Goal: Find specific page/section: Find specific page/section

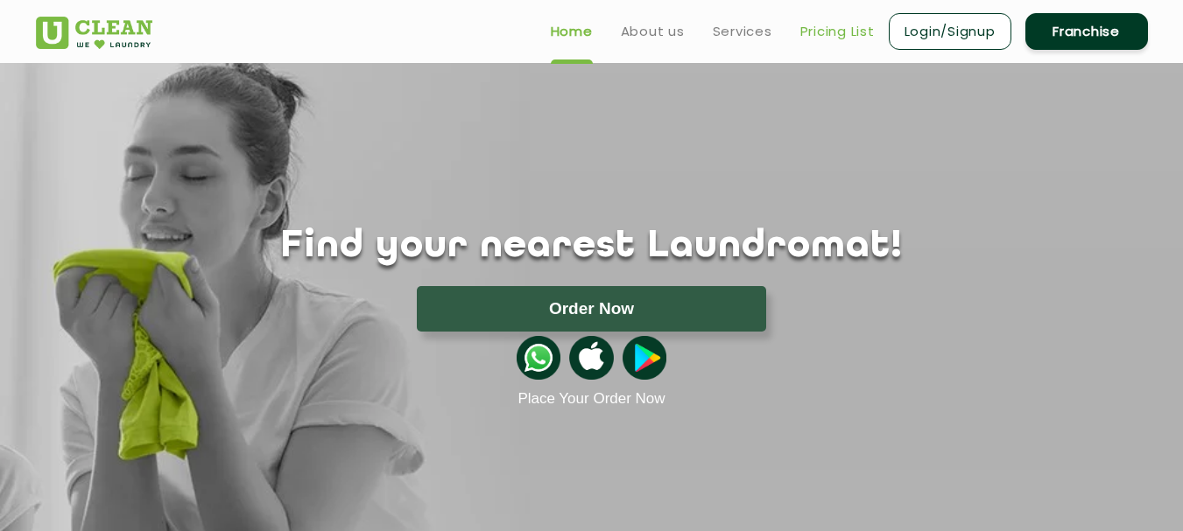
click at [820, 31] on link "Pricing List" at bounding box center [837, 31] width 74 height 21
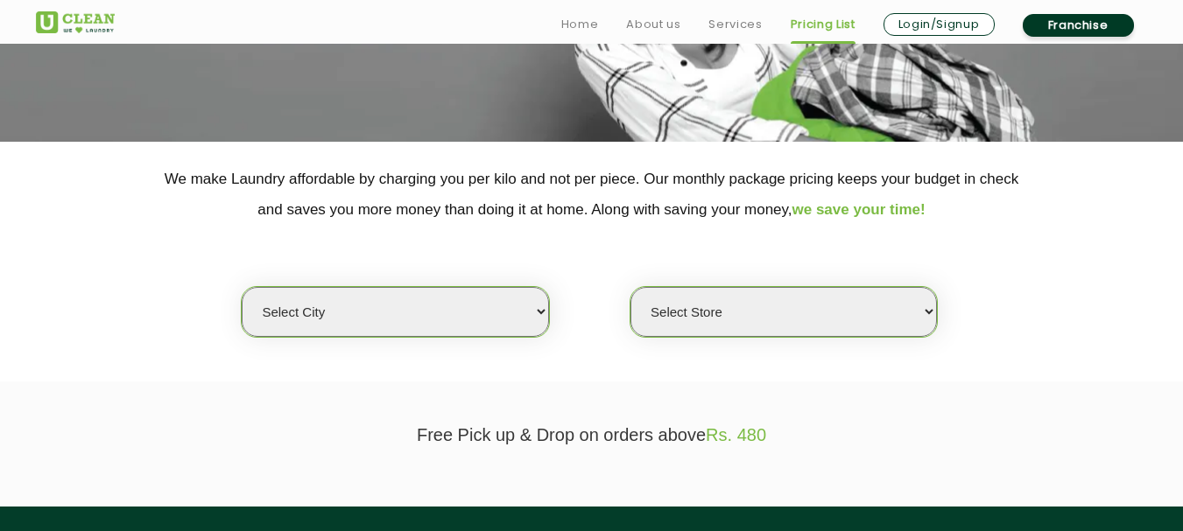
scroll to position [350, 0]
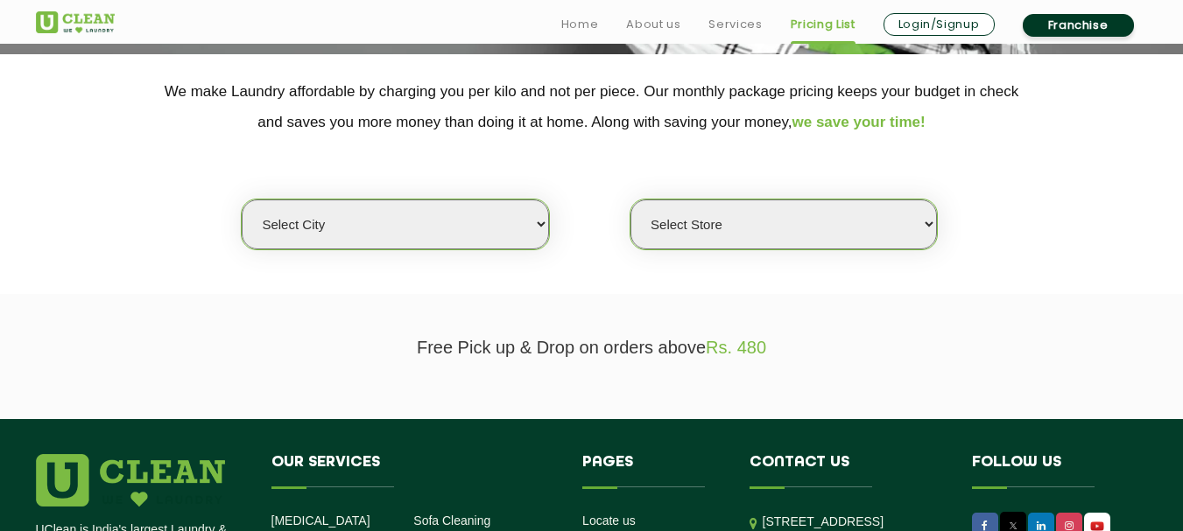
click at [446, 233] on select "Select city [GEOGRAPHIC_DATA] [GEOGRAPHIC_DATA] [GEOGRAPHIC_DATA] [GEOGRAPHIC_D…" at bounding box center [395, 225] width 306 height 50
click at [476, 219] on select "Select city [GEOGRAPHIC_DATA] [GEOGRAPHIC_DATA] [GEOGRAPHIC_DATA] [GEOGRAPHIC_D…" at bounding box center [395, 225] width 306 height 50
select select "8"
click at [242, 200] on select "Select city [GEOGRAPHIC_DATA] [GEOGRAPHIC_DATA] [GEOGRAPHIC_DATA] [GEOGRAPHIC_D…" at bounding box center [395, 225] width 306 height 50
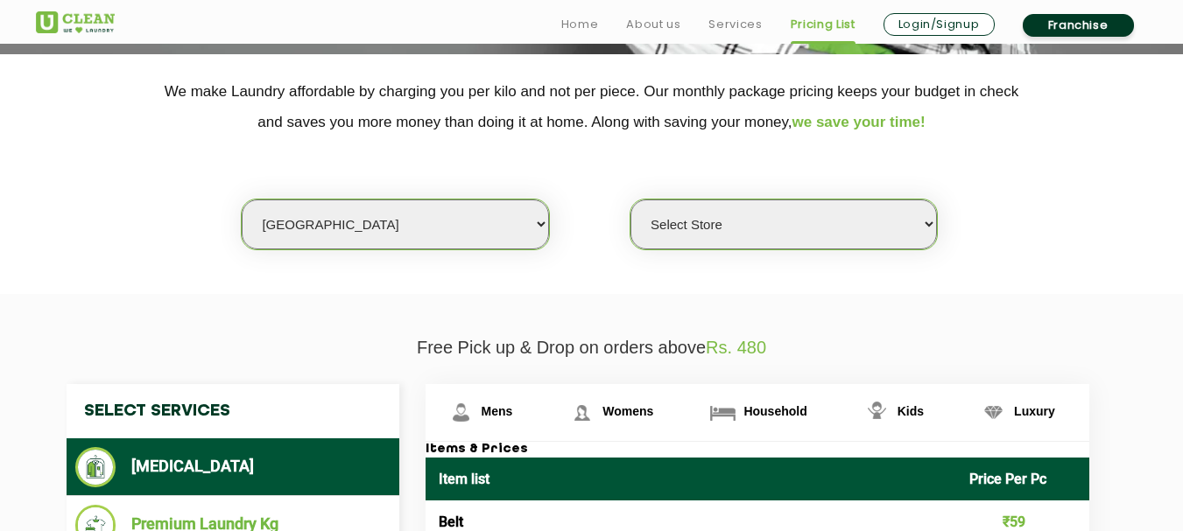
click at [719, 222] on select "Select Store [GEOGRAPHIC_DATA] [GEOGRAPHIC_DATA] [GEOGRAPHIC_DATA] [GEOGRAPHIC_…" at bounding box center [783, 225] width 306 height 50
select select "386"
click at [630, 200] on select "Select Store [GEOGRAPHIC_DATA] [GEOGRAPHIC_DATA] [GEOGRAPHIC_DATA] [GEOGRAPHIC_…" at bounding box center [783, 225] width 306 height 50
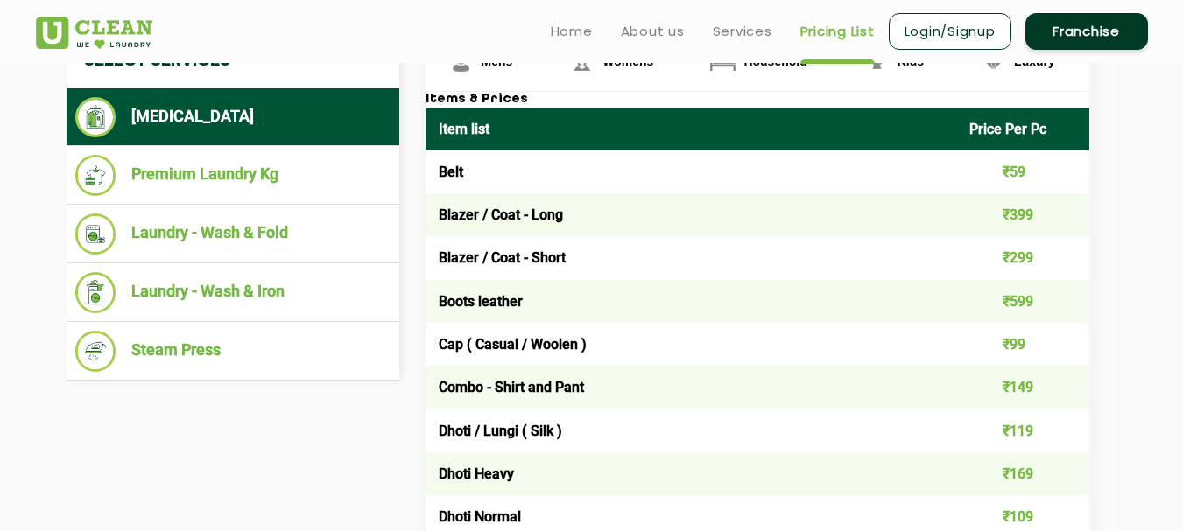
scroll to position [613, 0]
